Goal: Task Accomplishment & Management: Manage account settings

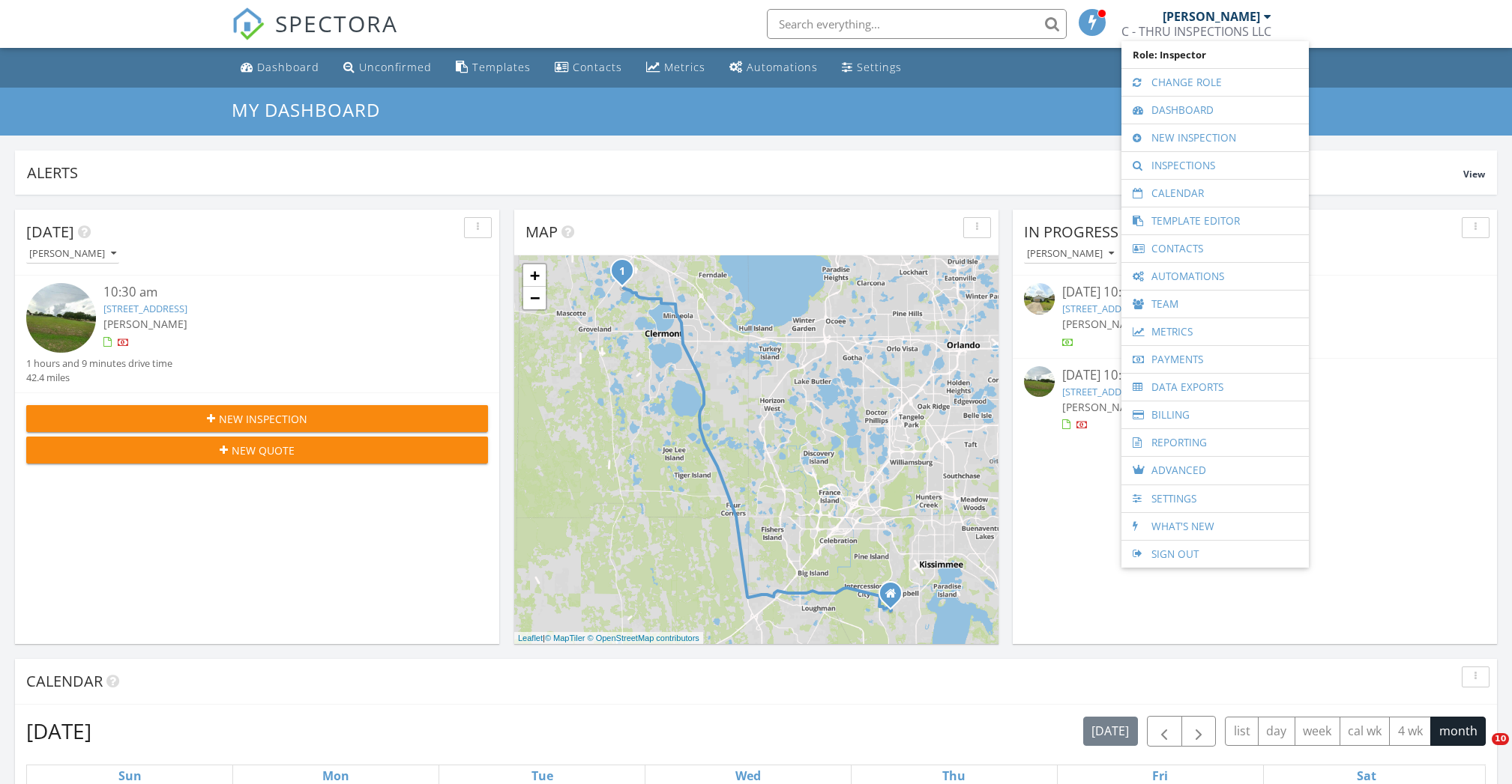
click at [295, 307] on div "[STREET_ADDRESS]" at bounding box center [276, 308] width 346 height 14
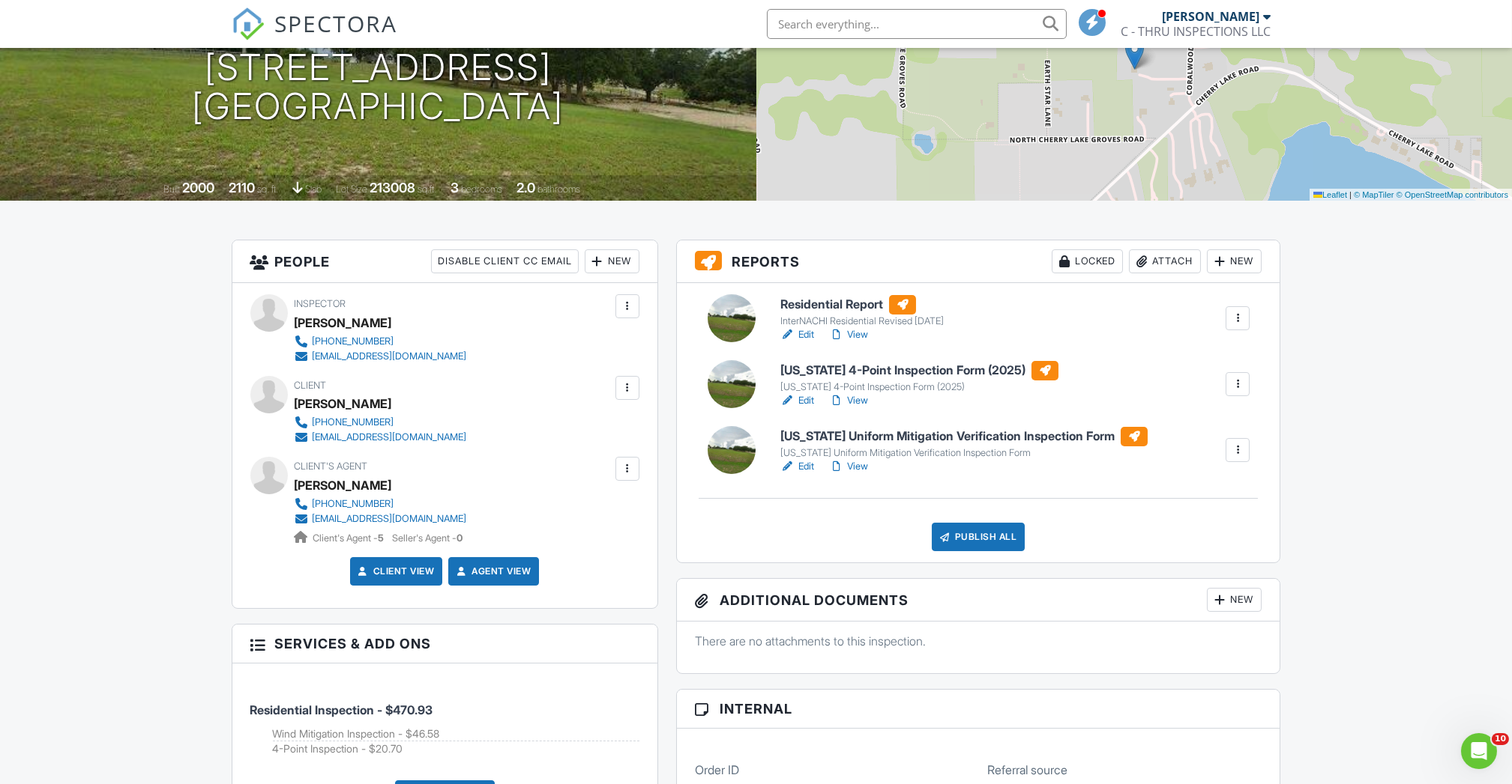
click at [800, 404] on link "Edit" at bounding box center [798, 401] width 34 height 15
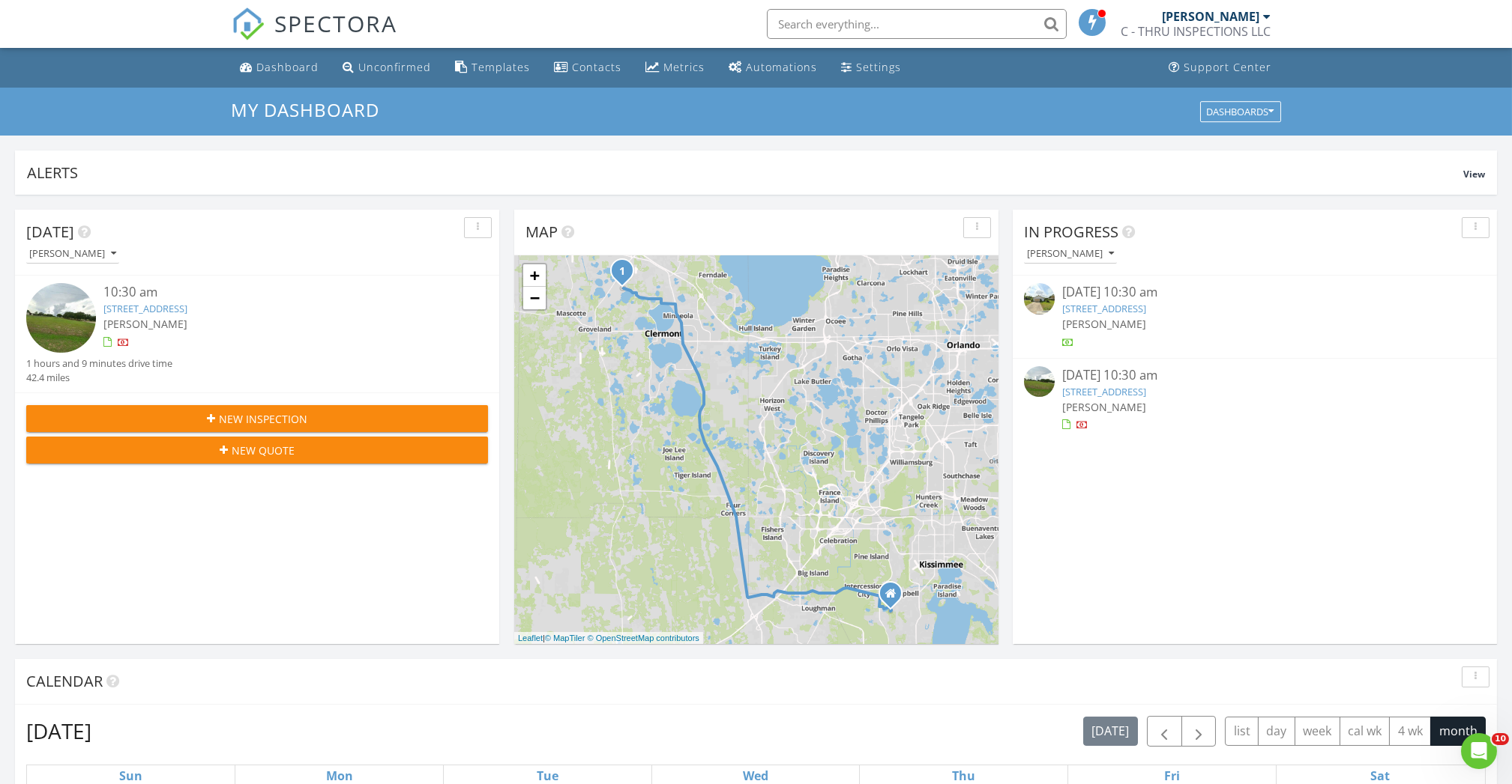
click at [187, 309] on link "17901 Coralwood Ln, Groveland, FL 34736" at bounding box center [145, 308] width 84 height 13
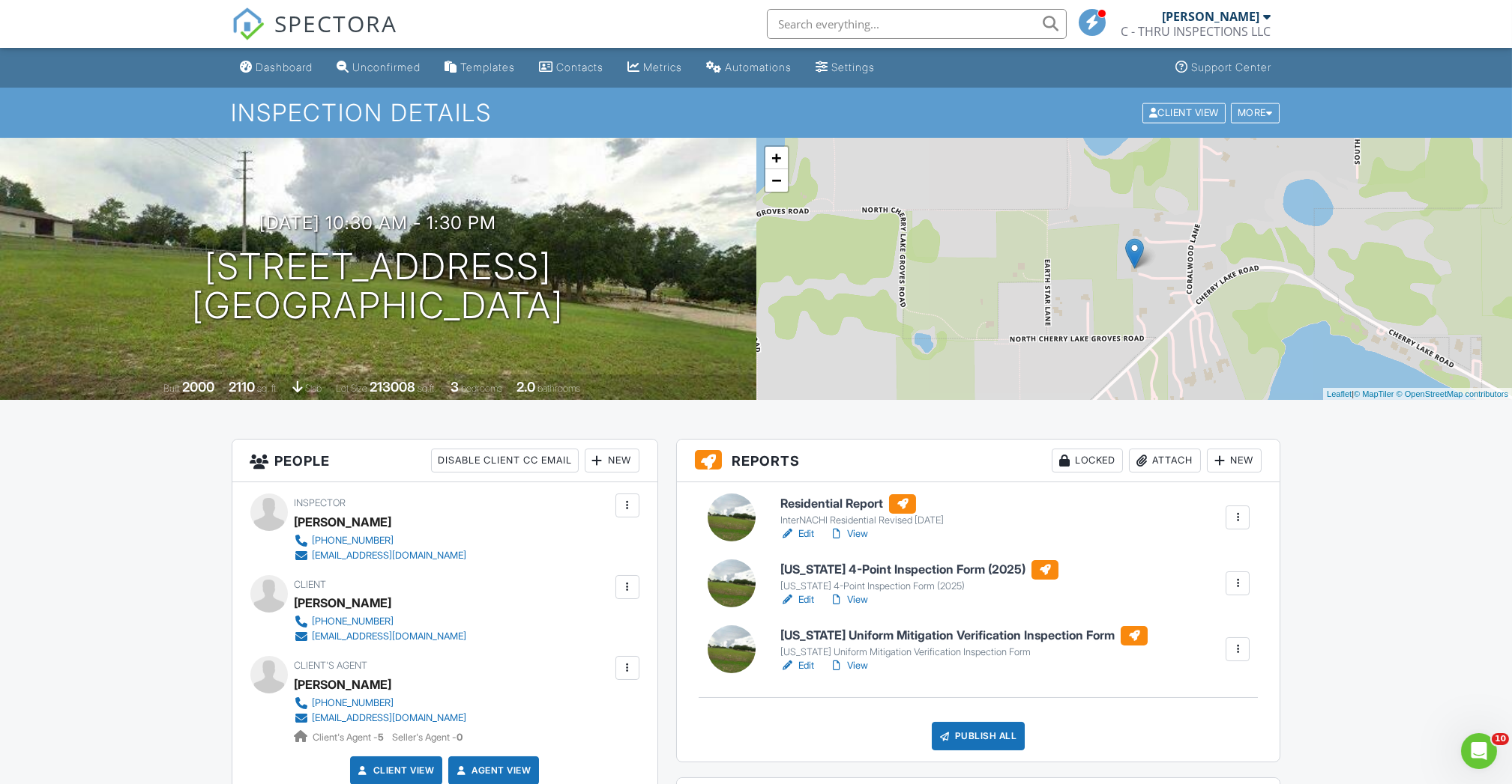
click at [806, 671] on link "Edit" at bounding box center [798, 666] width 34 height 15
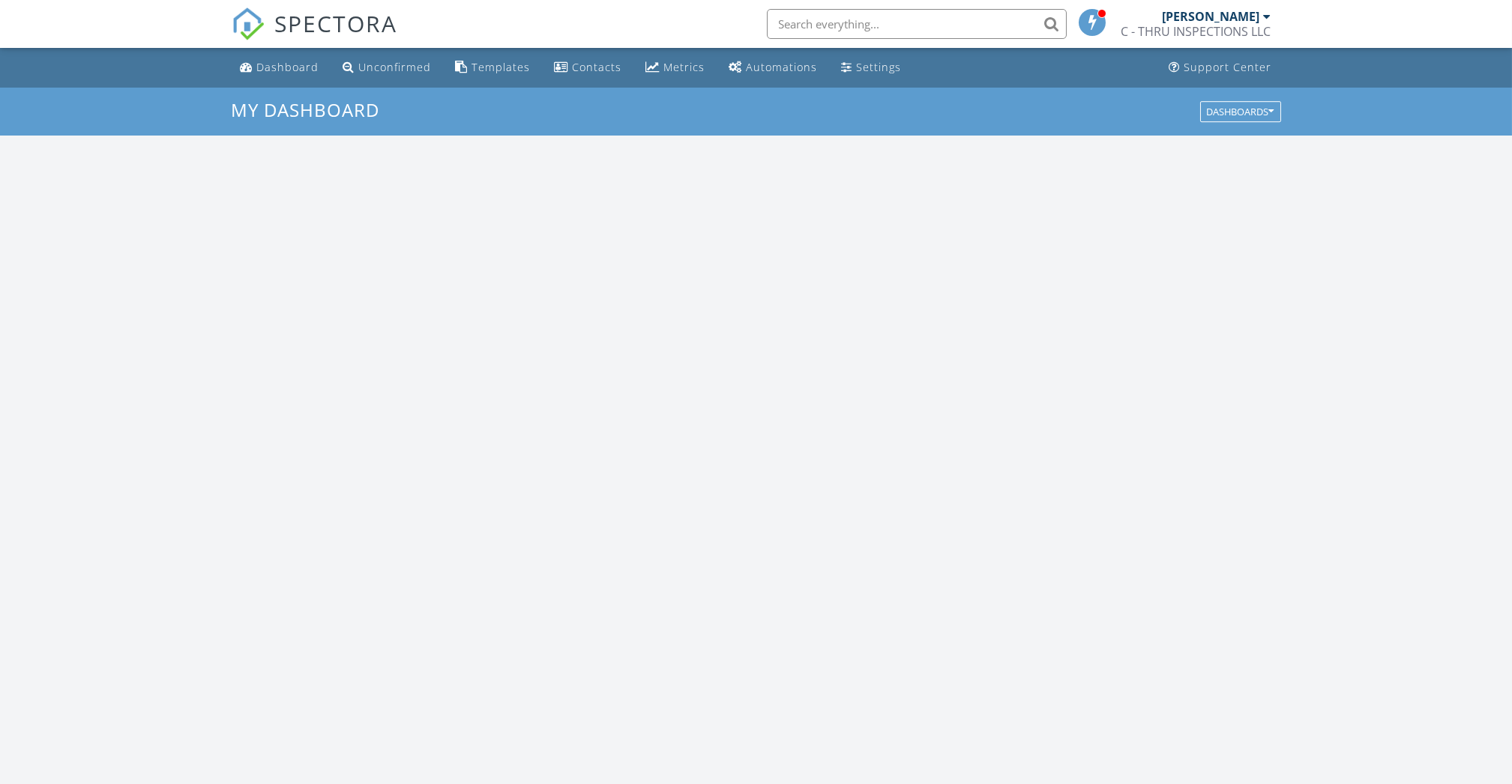
scroll to position [1393, 1542]
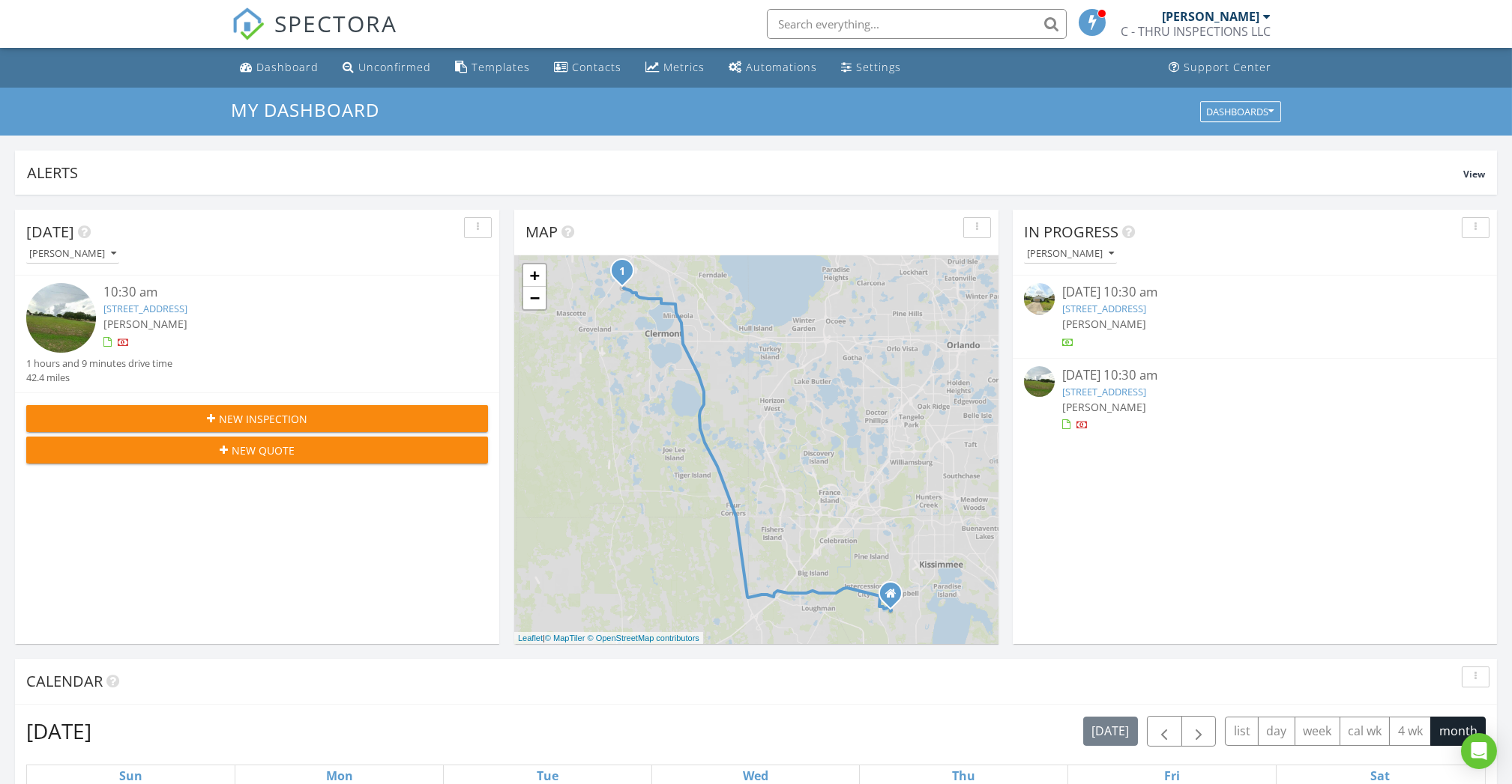
click at [187, 313] on link "17901 Coralwood Ln, Groveland, FL 34736" at bounding box center [145, 308] width 84 height 13
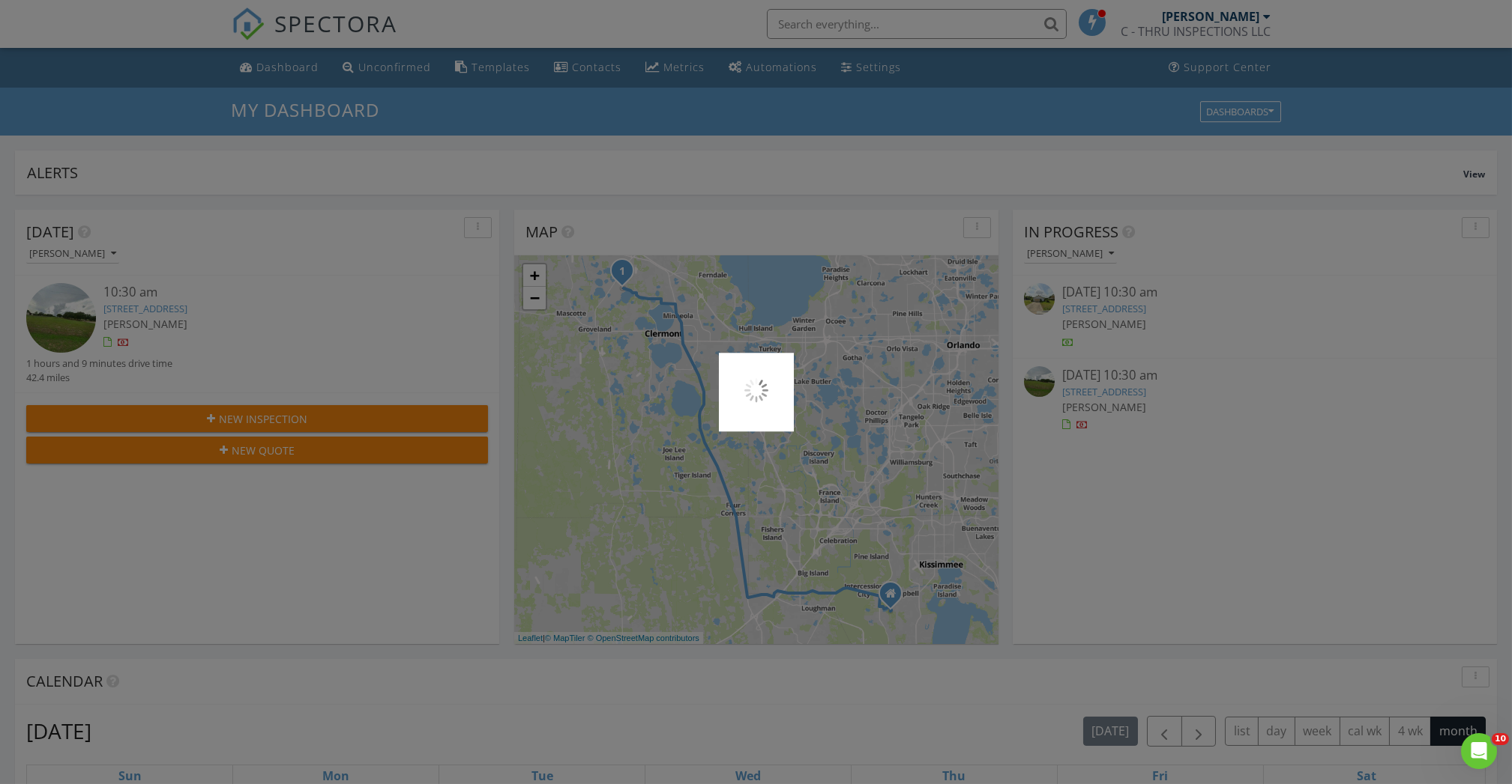
scroll to position [0, 0]
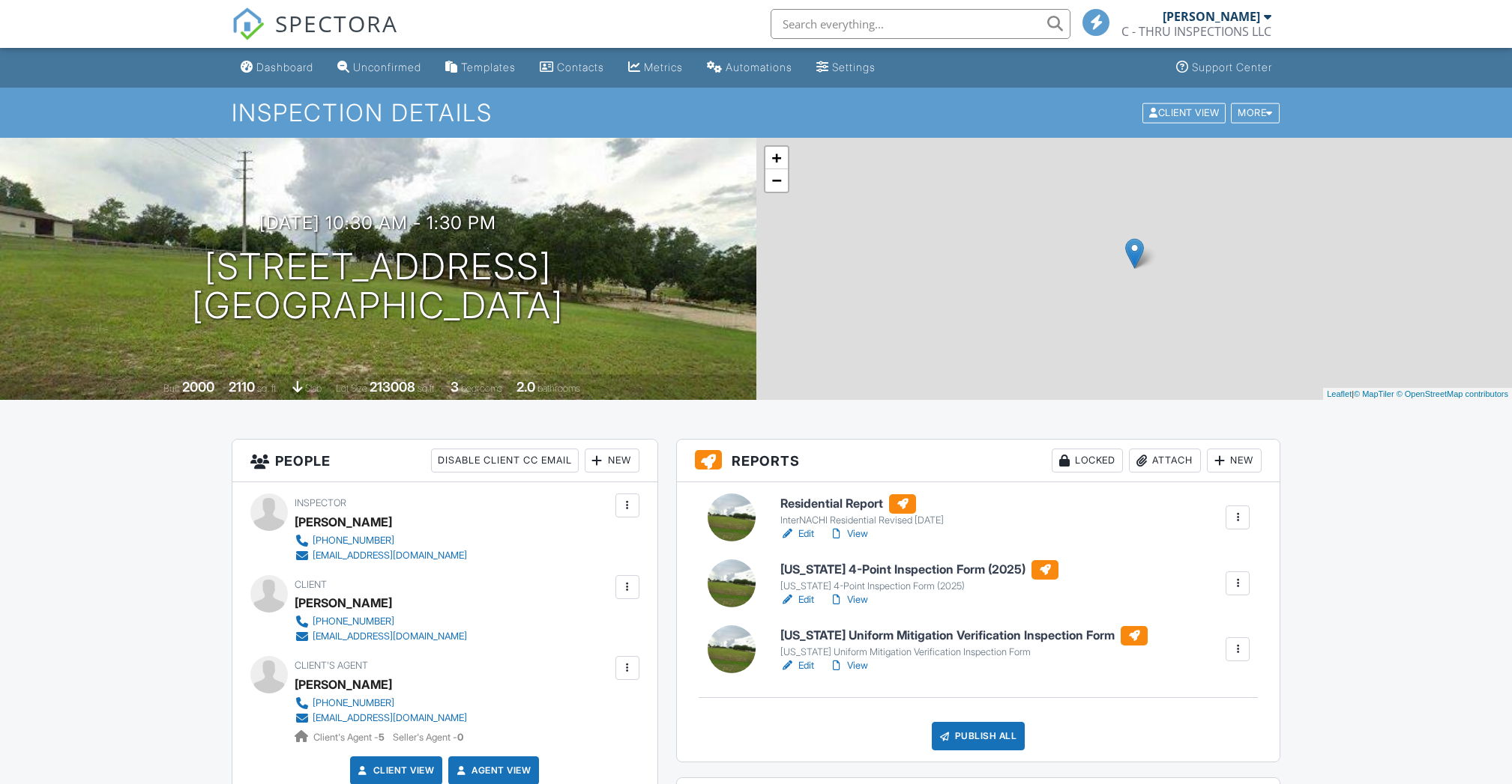
scroll to position [200, 0]
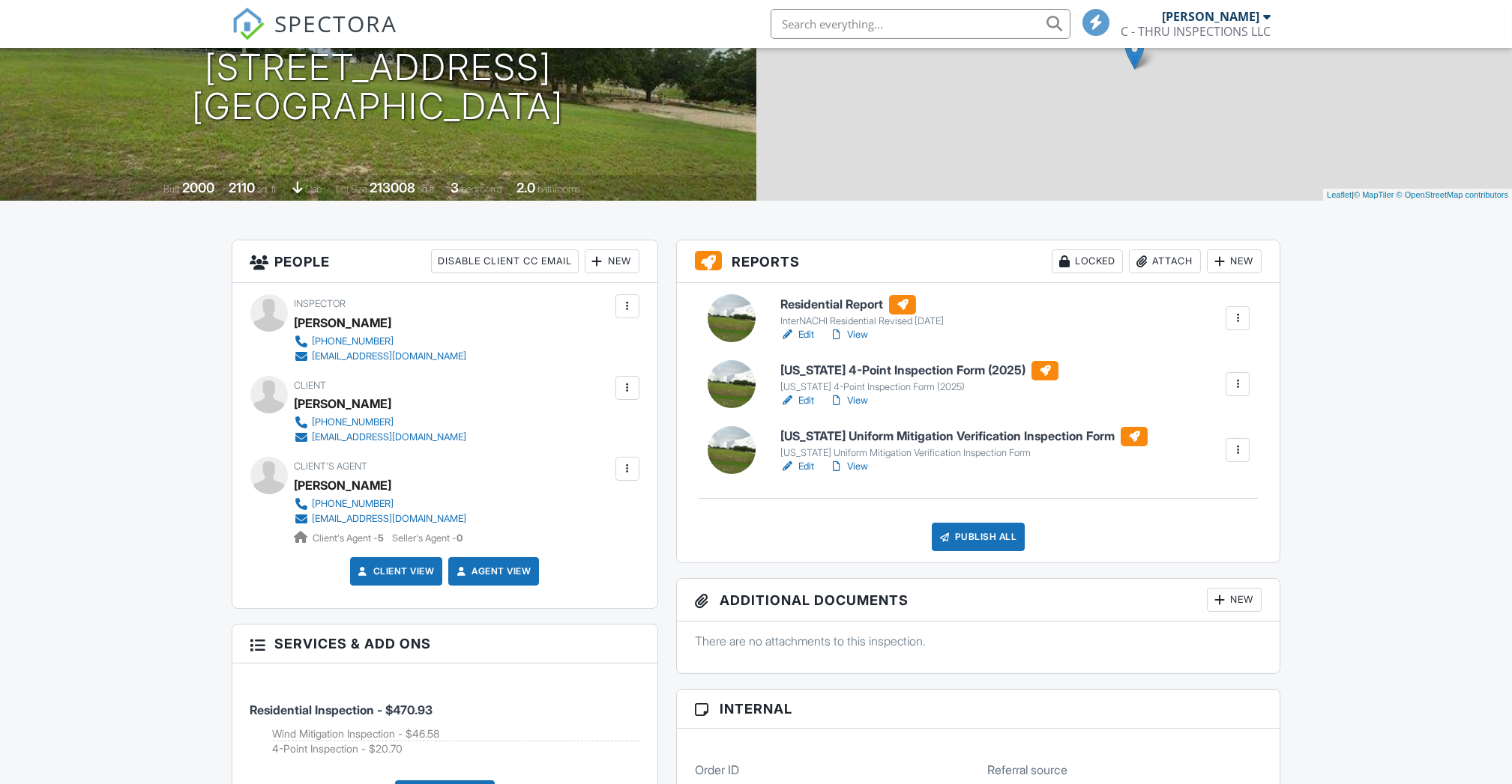
click at [799, 337] on link "Edit" at bounding box center [798, 335] width 34 height 15
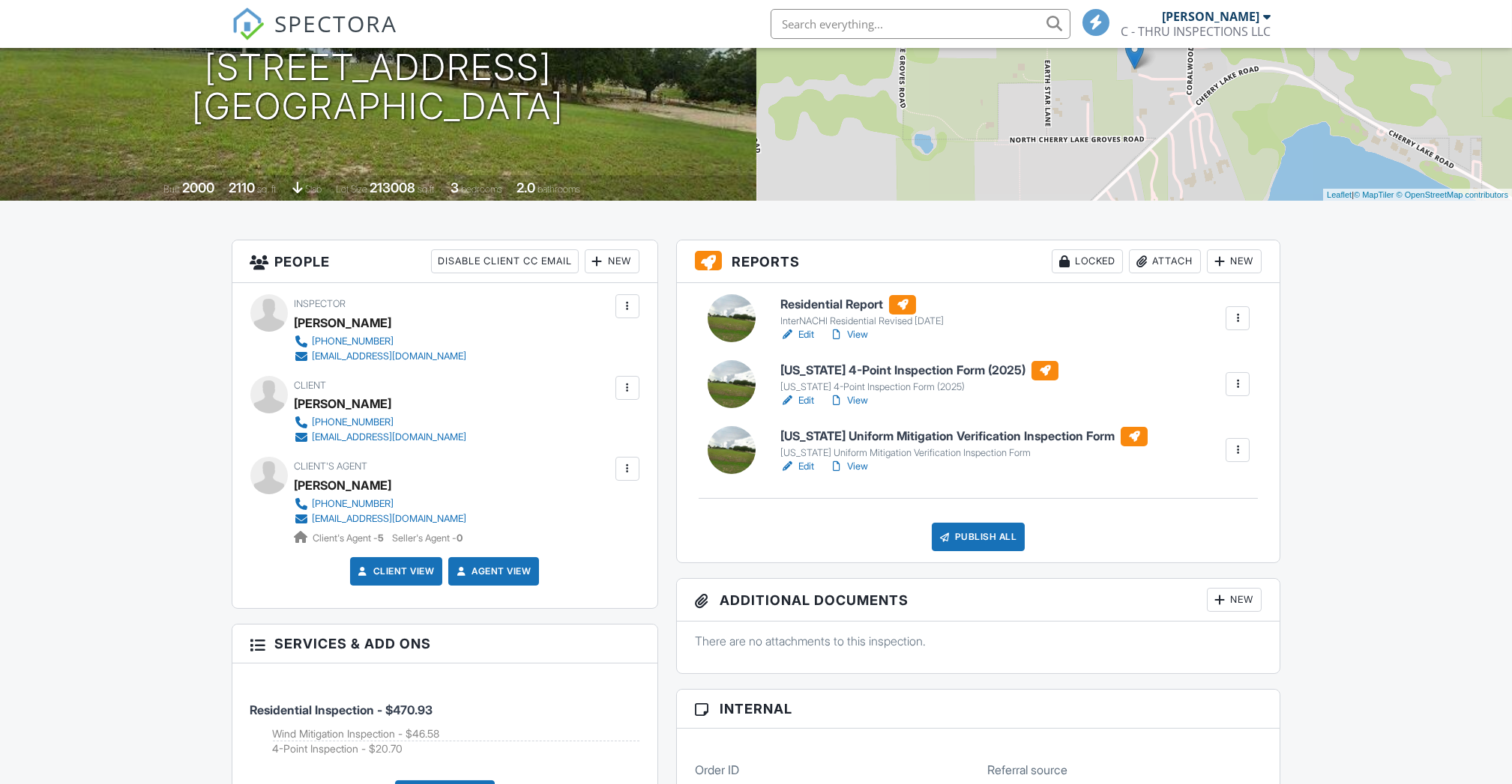
scroll to position [0, 0]
